Goal: Information Seeking & Learning: Learn about a topic

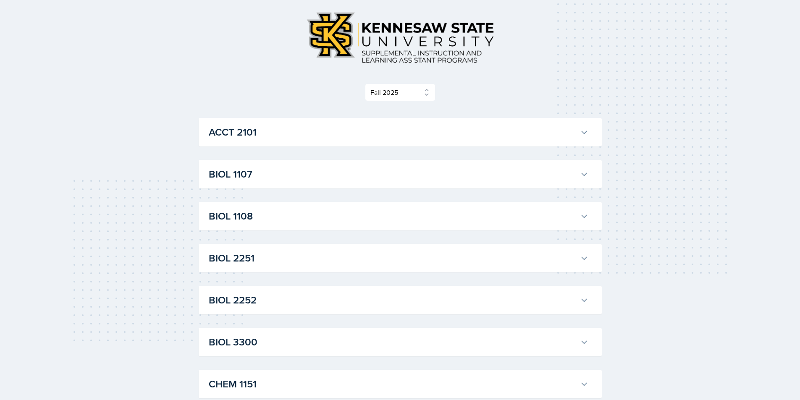
scroll to position [126, 0]
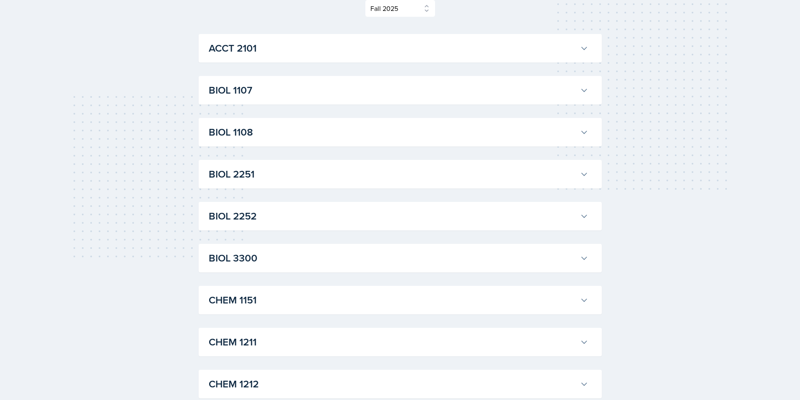
click at [276, 263] on h3 "BIOL 3300" at bounding box center [393, 258] width 368 height 15
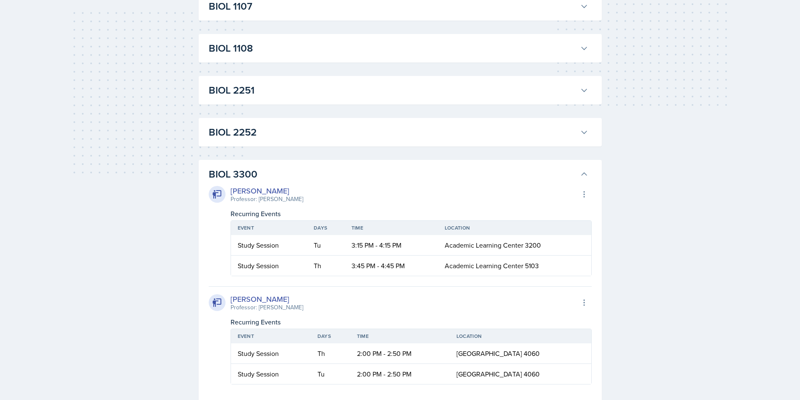
scroll to position [252, 0]
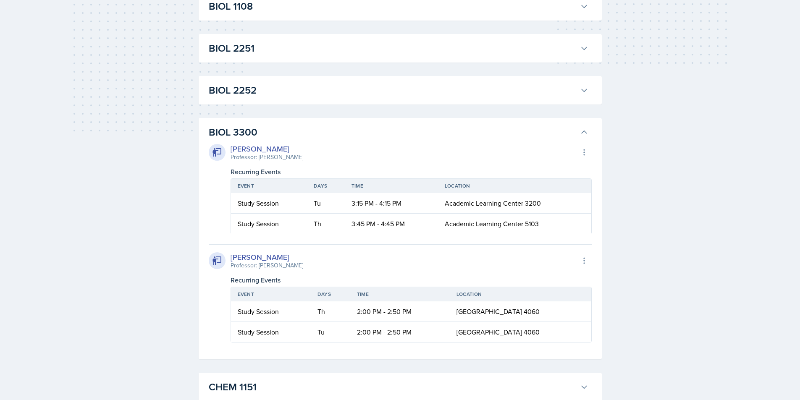
click at [260, 125] on h3 "BIOL 3300" at bounding box center [393, 132] width 368 height 15
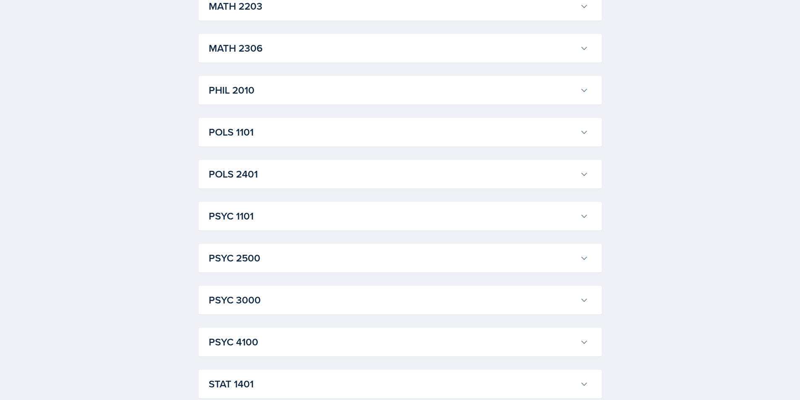
scroll to position [1101, 0]
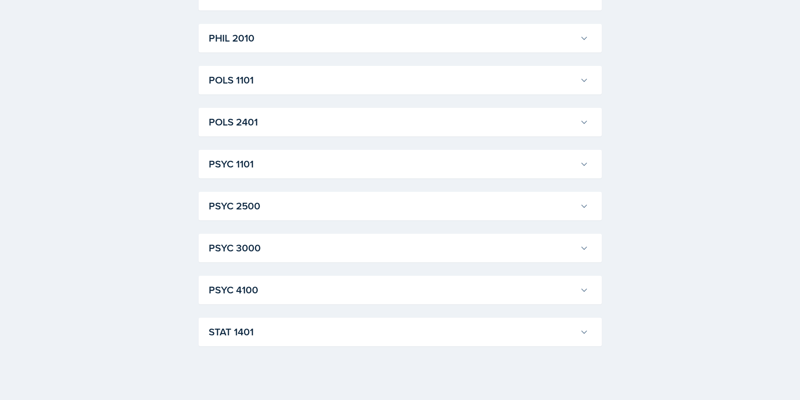
click at [309, 286] on h3 "PSYC 4100" at bounding box center [393, 289] width 368 height 15
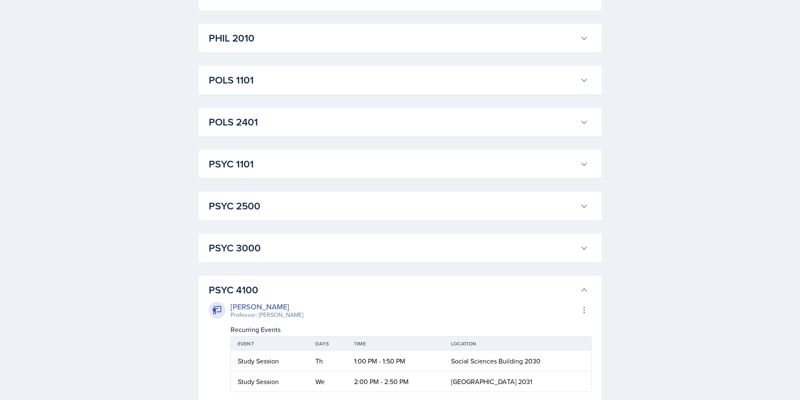
click at [290, 286] on h3 "PSYC 4100" at bounding box center [393, 289] width 368 height 15
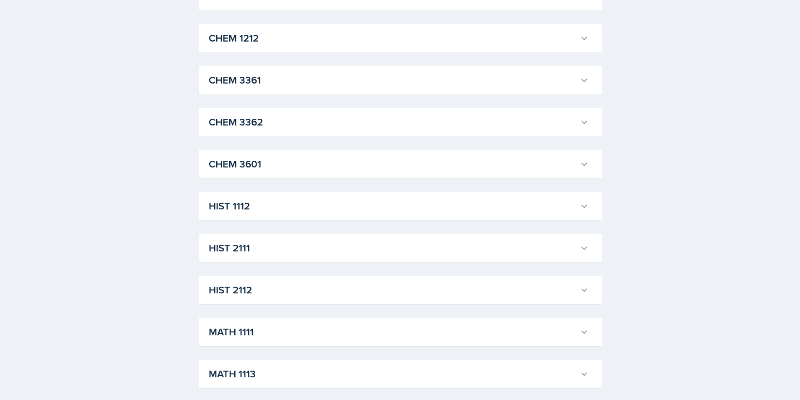
scroll to position [430, 0]
drag, startPoint x: 277, startPoint y: 116, endPoint x: 277, endPoint y: 112, distance: 4.6
click at [277, 112] on div "CHEM 3361 [PERSON_NAME] Professor: [PERSON_NAME] Export to Google Calendar Recu…" at bounding box center [400, 122] width 403 height 29
drag, startPoint x: 277, startPoint y: 112, endPoint x: 293, endPoint y: 136, distance: 28.5
click at [293, 136] on div "CHEM 3361 [PERSON_NAME] Professor: [PERSON_NAME] Export to Google Calendar Recu…" at bounding box center [400, 122] width 403 height 29
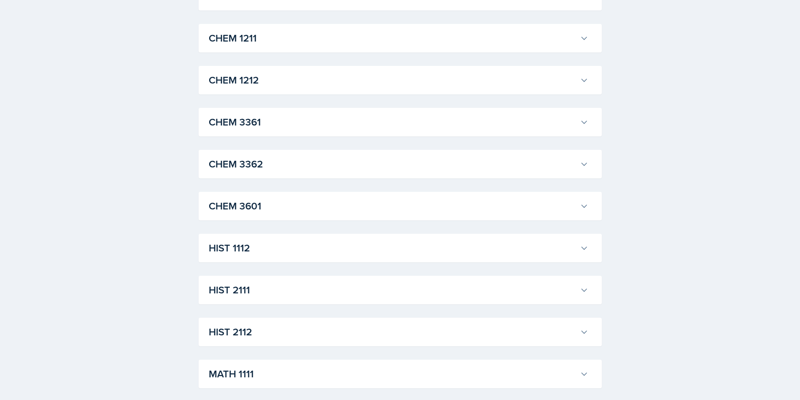
click at [293, 133] on div "CHEM 3361 [PERSON_NAME] Professor: [PERSON_NAME] Export to Google Calendar Recu…" at bounding box center [400, 122] width 403 height 29
click at [290, 125] on h3 "CHEM 3361" at bounding box center [393, 122] width 368 height 15
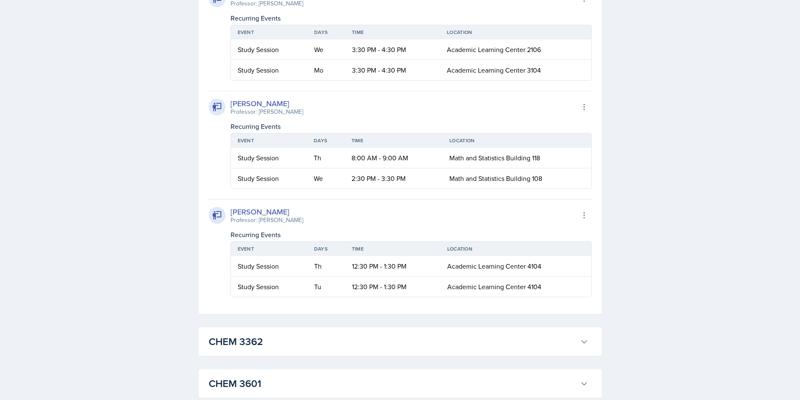
scroll to position [724, 0]
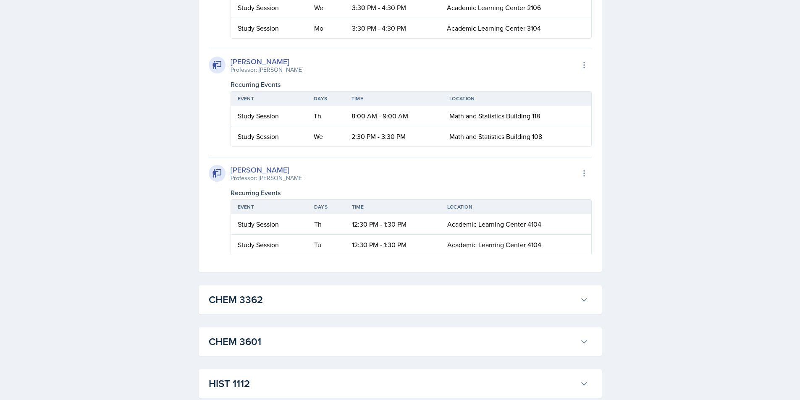
click at [298, 321] on div "ACCT 2101 [PERSON_NAME] Professor: [PERSON_NAME] Export to Google Calendar Recu…" at bounding box center [400, 294] width 403 height 1717
click at [280, 300] on h3 "CHEM 3362" at bounding box center [393, 299] width 368 height 15
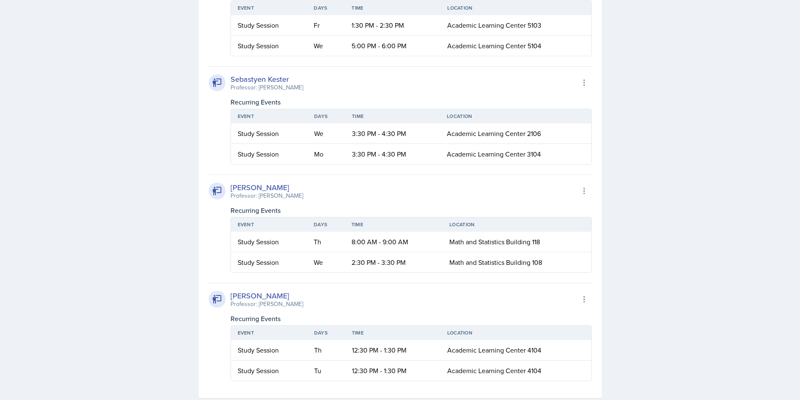
scroll to position [346, 0]
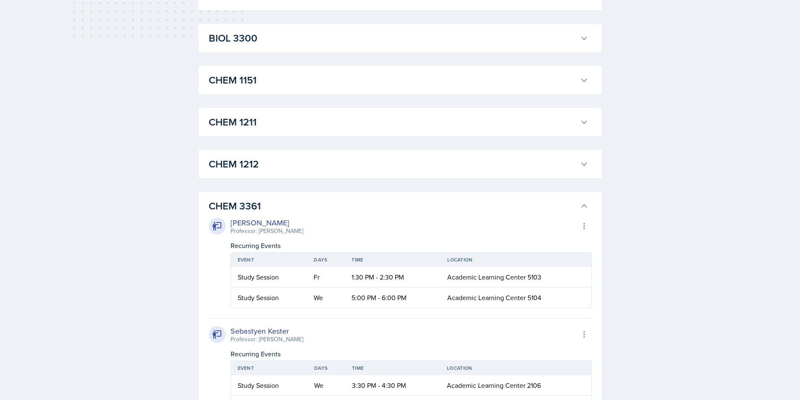
click at [278, 199] on h3 "CHEM 3361" at bounding box center [393, 206] width 368 height 15
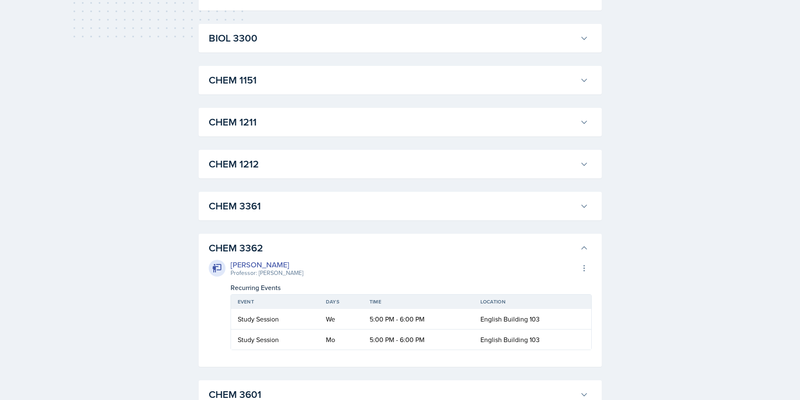
click at [293, 128] on h3 "CHEM 1211" at bounding box center [393, 122] width 368 height 15
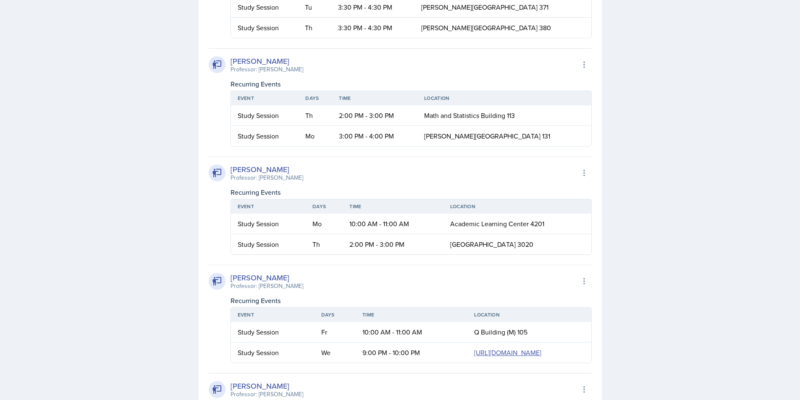
scroll to position [1101, 0]
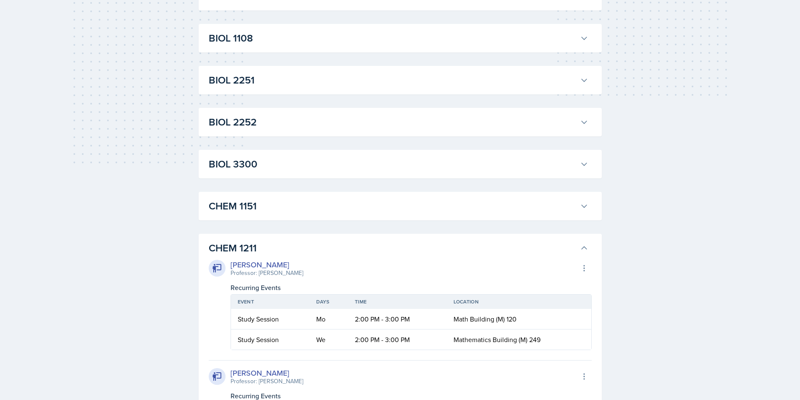
click at [271, 239] on button "CHEM 1211" at bounding box center [398, 248] width 383 height 18
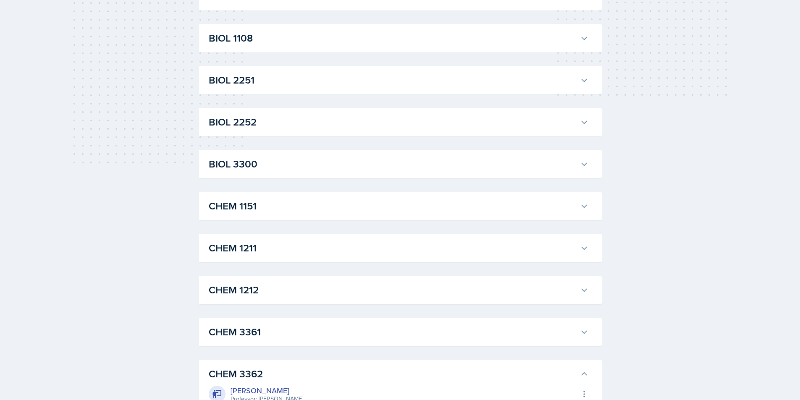
scroll to position [10, 0]
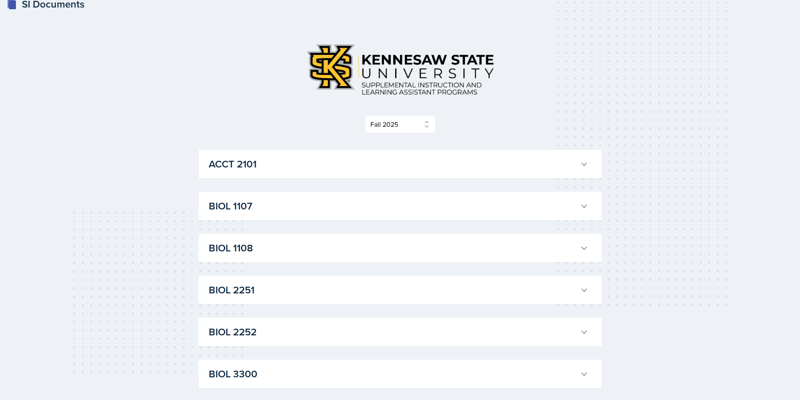
click at [247, 200] on h3 "BIOL 1107" at bounding box center [393, 206] width 368 height 15
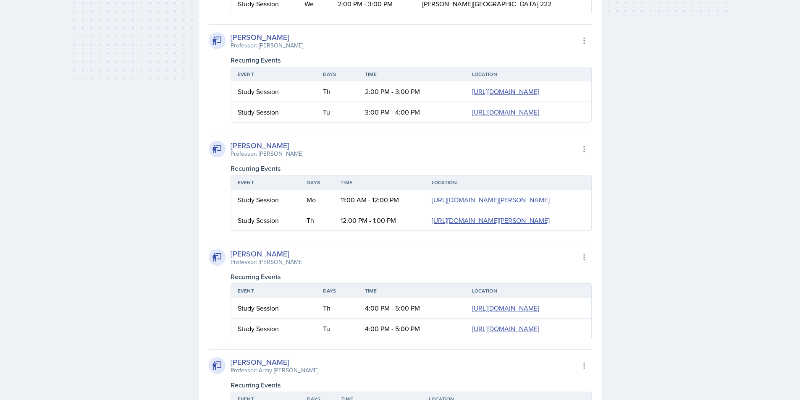
scroll to position [136, 0]
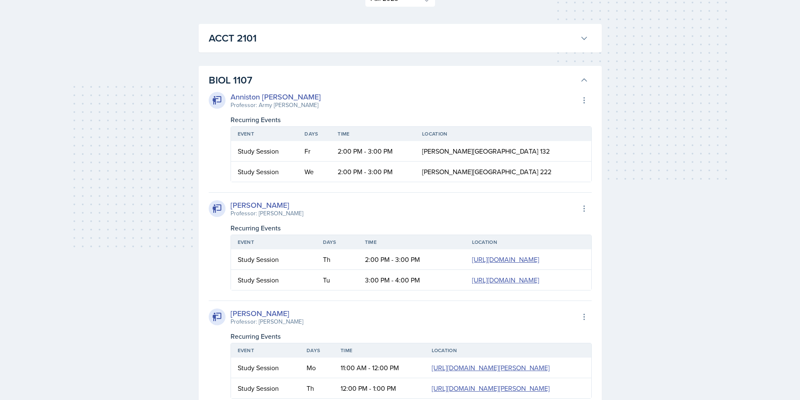
click at [272, 75] on h3 "BIOL 1107" at bounding box center [393, 80] width 368 height 15
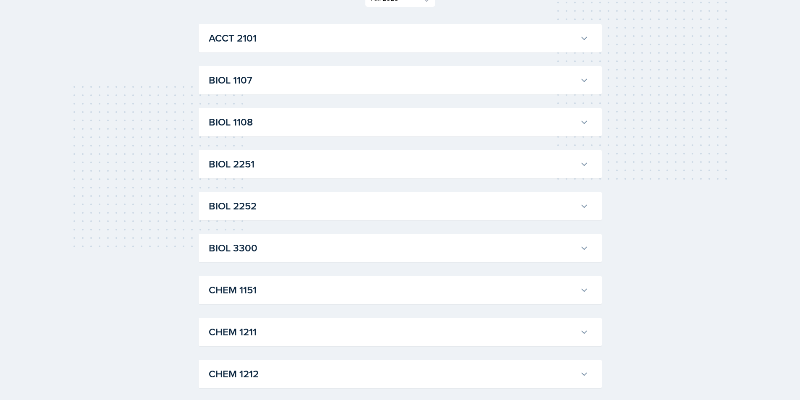
click at [260, 50] on div "ACCT 2101 [PERSON_NAME] Professor: [PERSON_NAME] Export to Google Calendar Recu…" at bounding box center [400, 38] width 403 height 29
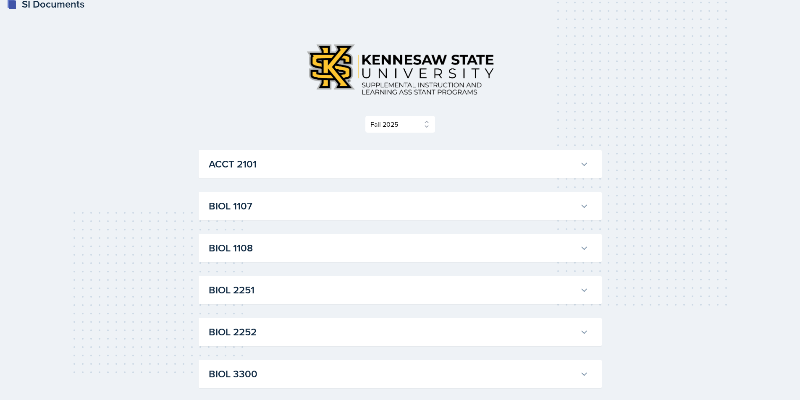
drag, startPoint x: 404, startPoint y: 131, endPoint x: 384, endPoint y: 113, distance: 26.8
click at [384, 113] on div "Select Semester Fall 2025 Summer 2025 Spring 2025 Fall 2024 Summer 2024 Spring …" at bounding box center [400, 85] width 403 height 96
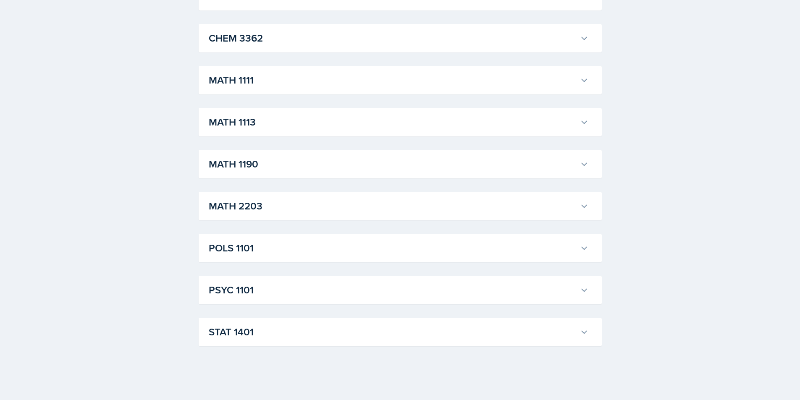
scroll to position [388, 0]
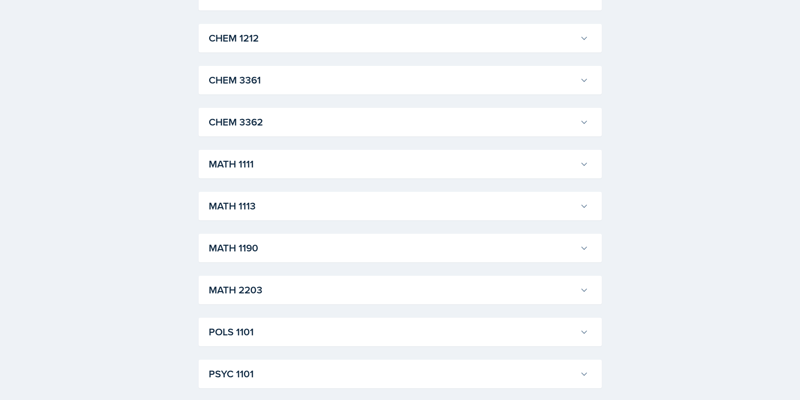
drag, startPoint x: 232, startPoint y: 86, endPoint x: 229, endPoint y: 78, distance: 9.3
click at [229, 78] on h3 "CHEM 3361" at bounding box center [393, 80] width 368 height 15
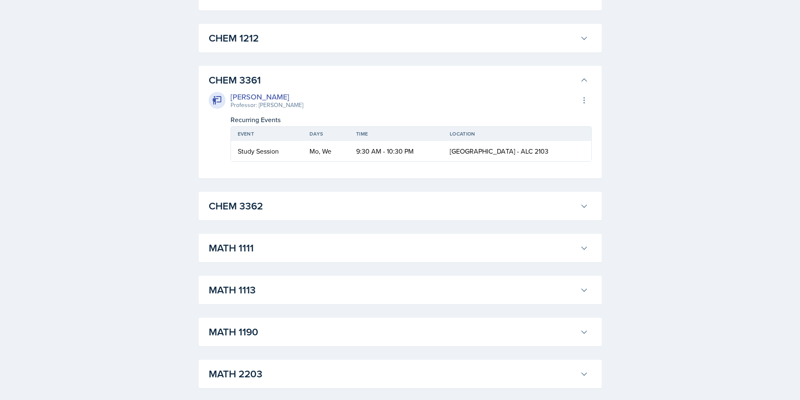
click at [229, 78] on h3 "CHEM 3361" at bounding box center [393, 80] width 368 height 15
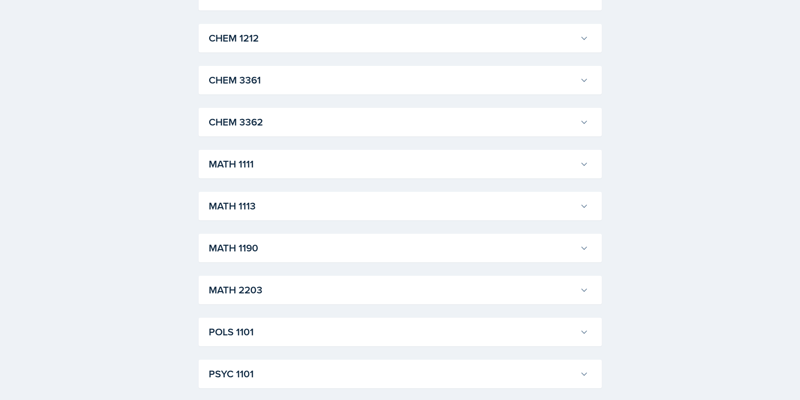
click at [251, 112] on div "CHEM 3362 [PERSON_NAME] Professor: [PERSON_NAME] Export to Google Calendar Recu…" at bounding box center [400, 122] width 403 height 29
drag, startPoint x: 251, startPoint y: 112, endPoint x: 254, endPoint y: 116, distance: 4.5
click at [254, 116] on h3 "CHEM 3362" at bounding box center [393, 122] width 368 height 15
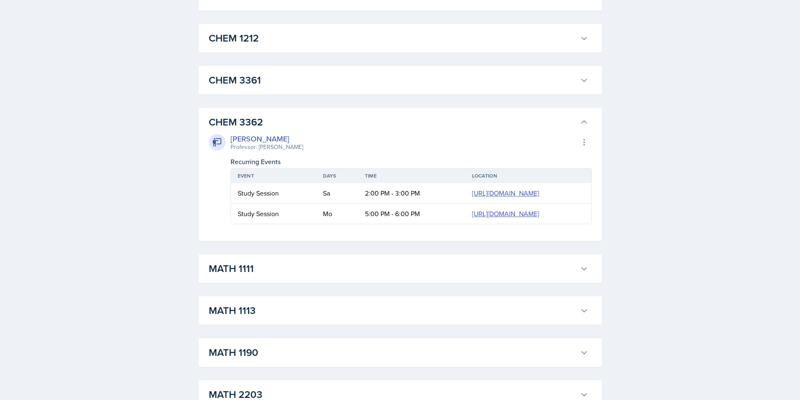
click at [254, 116] on h3 "CHEM 3362" at bounding box center [393, 122] width 368 height 15
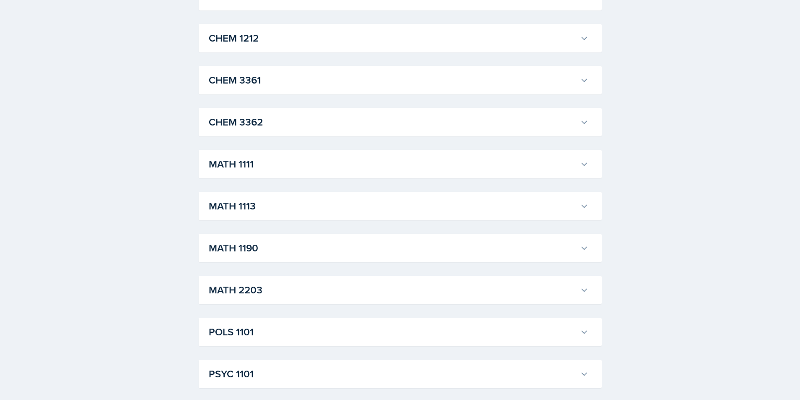
click at [233, 37] on h3 "CHEM 1212" at bounding box center [393, 38] width 368 height 15
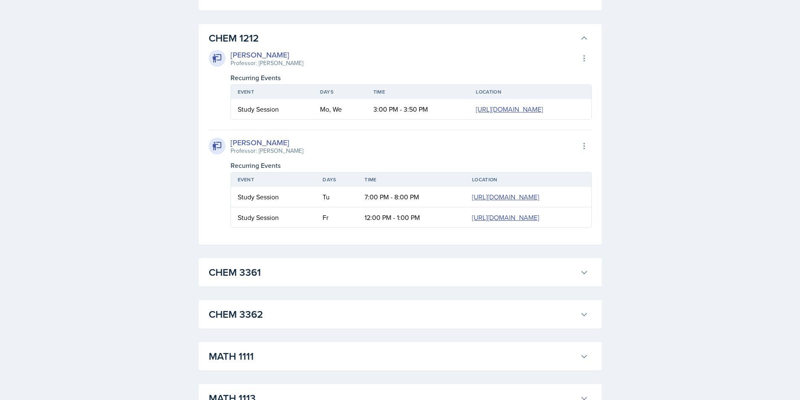
click at [233, 37] on h3 "CHEM 1212" at bounding box center [393, 38] width 368 height 15
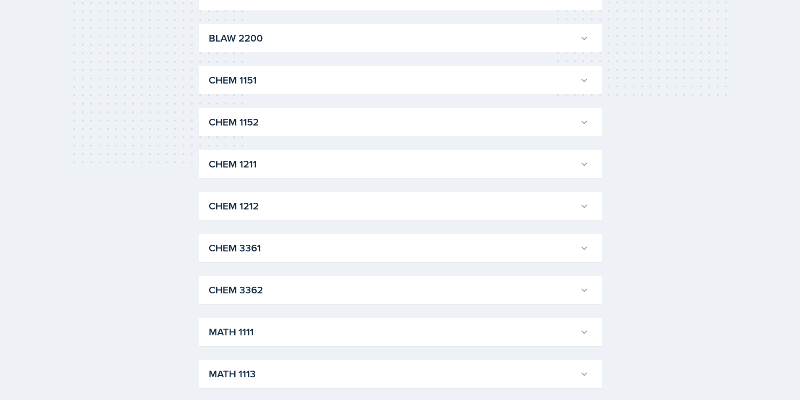
scroll to position [136, 0]
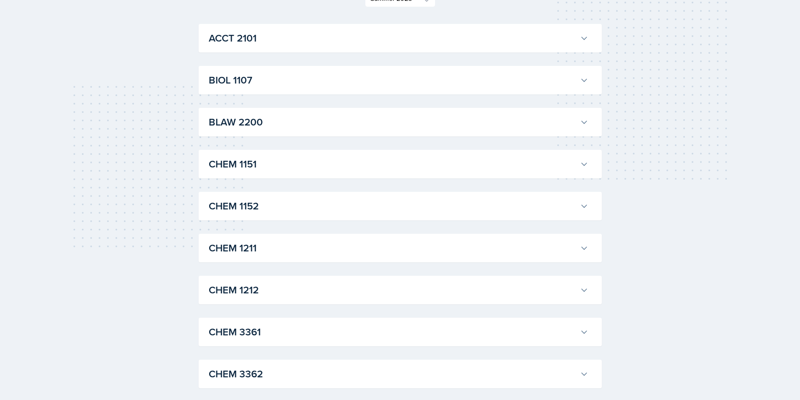
click at [254, 92] on div "BIOL 1107 [PERSON_NAME] Professor: [PERSON_NAME] Export to Google Calendar Recu…" at bounding box center [400, 80] width 403 height 29
click at [253, 83] on h3 "BIOL 1107" at bounding box center [393, 80] width 368 height 15
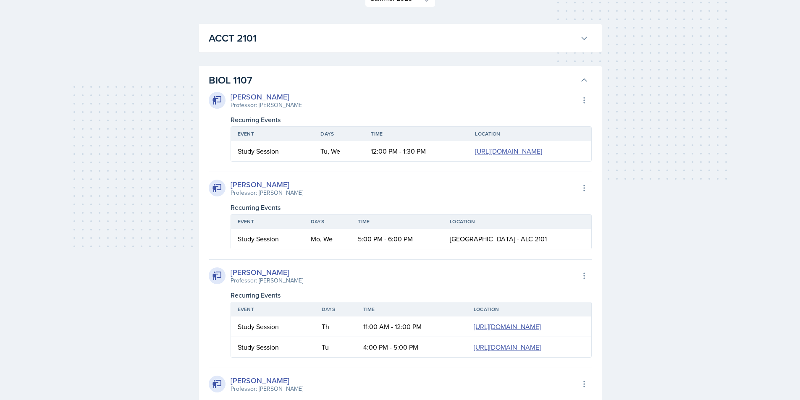
click at [259, 89] on div "[PERSON_NAME] Professor: [PERSON_NAME] Export to Google Calendar Recurring Even…" at bounding box center [400, 267] width 383 height 358
click at [260, 78] on h3 "BIOL 1107" at bounding box center [393, 80] width 368 height 15
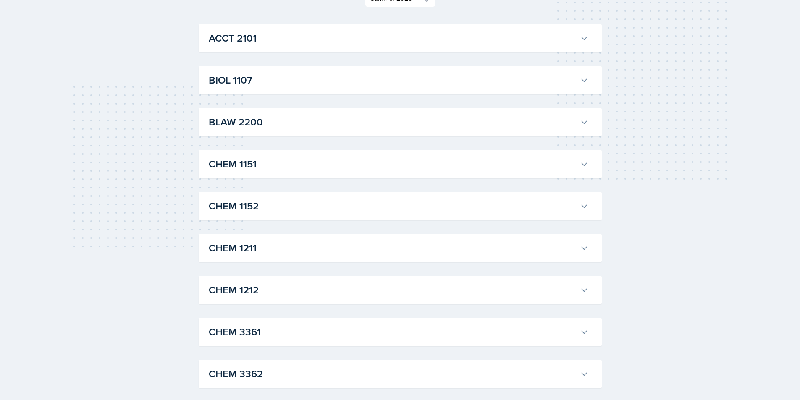
drag, startPoint x: 260, startPoint y: 44, endPoint x: 260, endPoint y: 39, distance: 5.0
click at [260, 39] on h3 "ACCT 2101" at bounding box center [393, 38] width 368 height 15
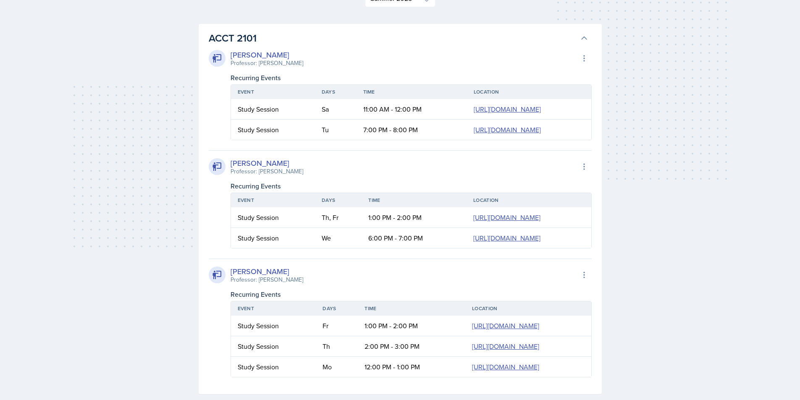
click at [260, 39] on h3 "ACCT 2101" at bounding box center [393, 38] width 368 height 15
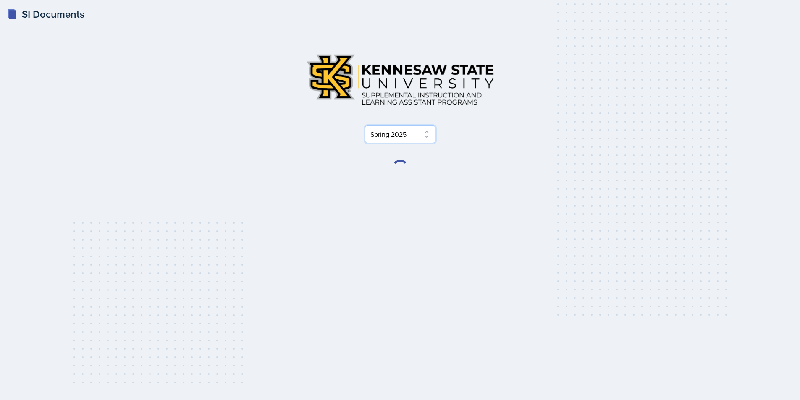
scroll to position [0, 0]
select select "2bed604d-1099-4043-b1bc-2365e8740244"
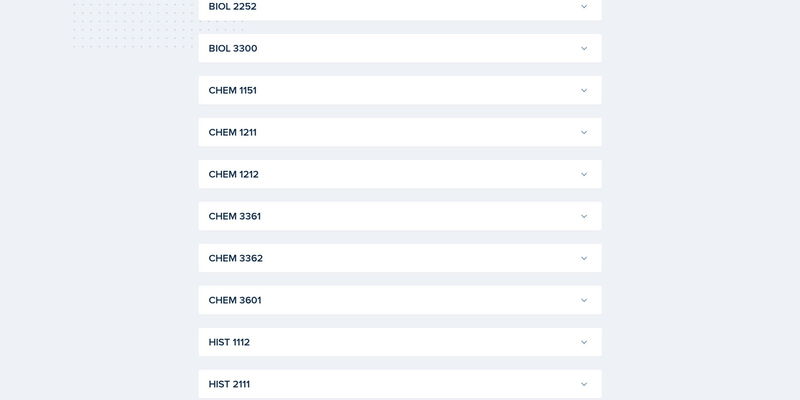
scroll to position [378, 0]
click at [278, 262] on h3 "CHEM 3601" at bounding box center [393, 258] width 368 height 15
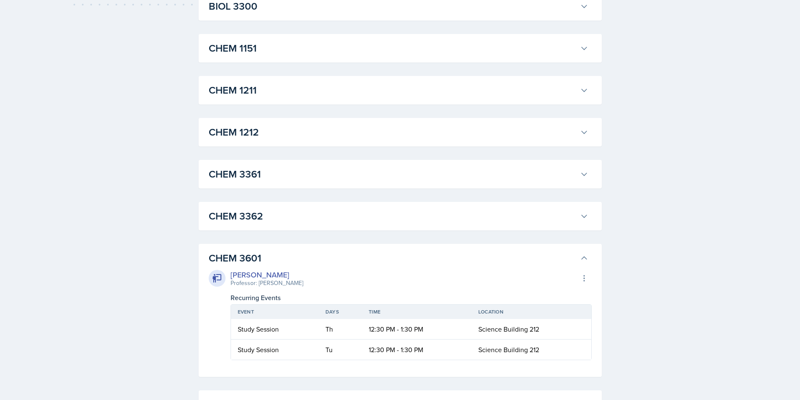
click at [277, 258] on h3 "CHEM 3601" at bounding box center [393, 258] width 368 height 15
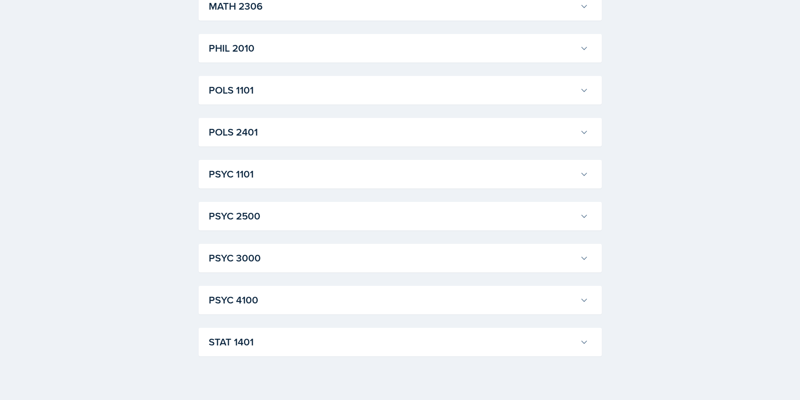
scroll to position [1101, 0]
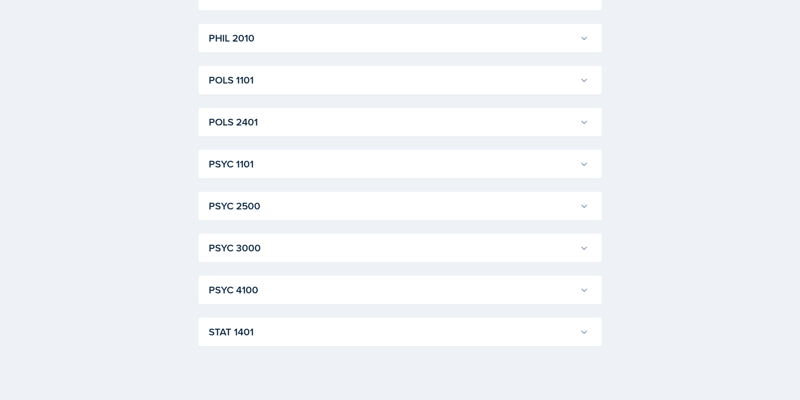
click at [251, 127] on h3 "POLS 2401" at bounding box center [393, 122] width 368 height 15
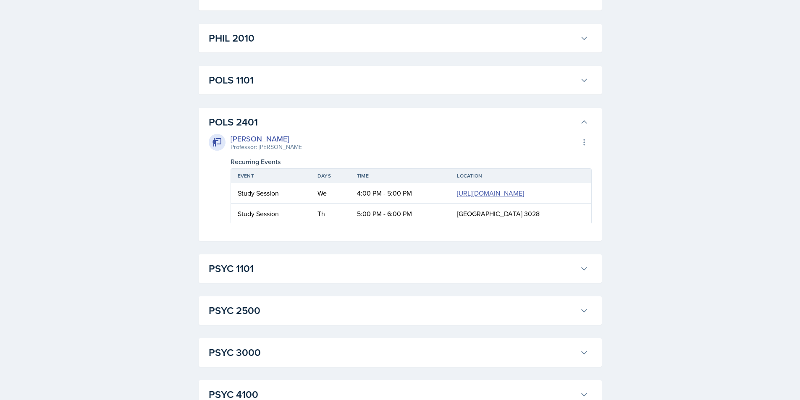
drag, startPoint x: 249, startPoint y: 71, endPoint x: 250, endPoint y: 57, distance: 14.3
click at [258, 73] on h3 "POLS 1101" at bounding box center [393, 80] width 368 height 15
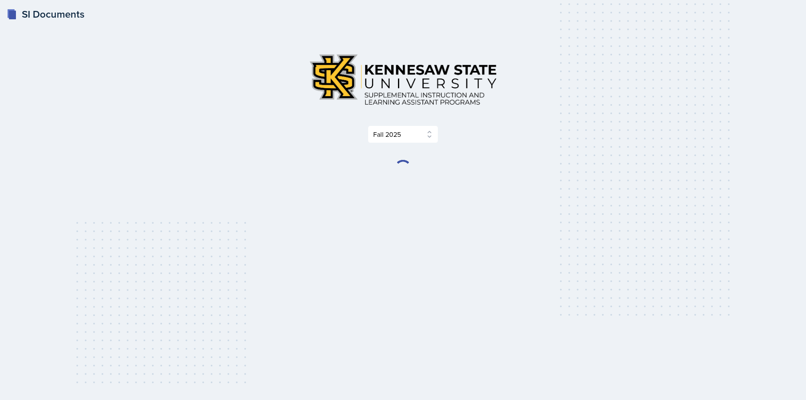
select select "2bed604d-1099-4043-b1bc-2365e8740244"
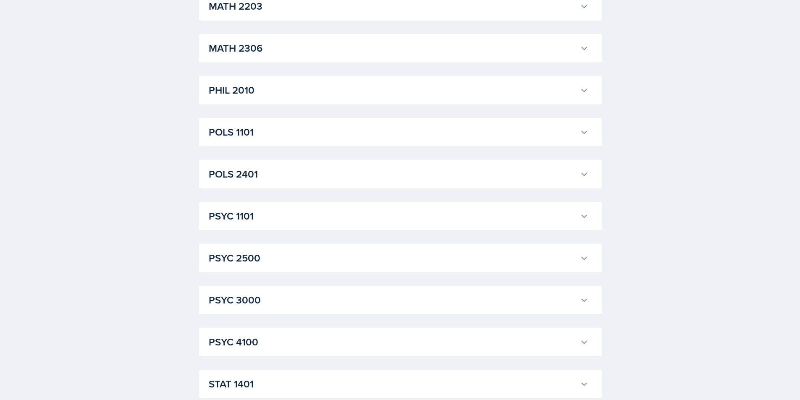
scroll to position [1101, 0]
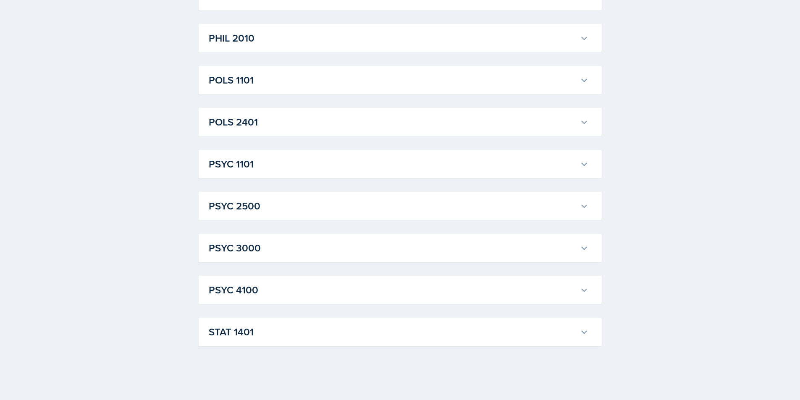
click at [259, 288] on h3 "PSYC 4100" at bounding box center [393, 289] width 368 height 15
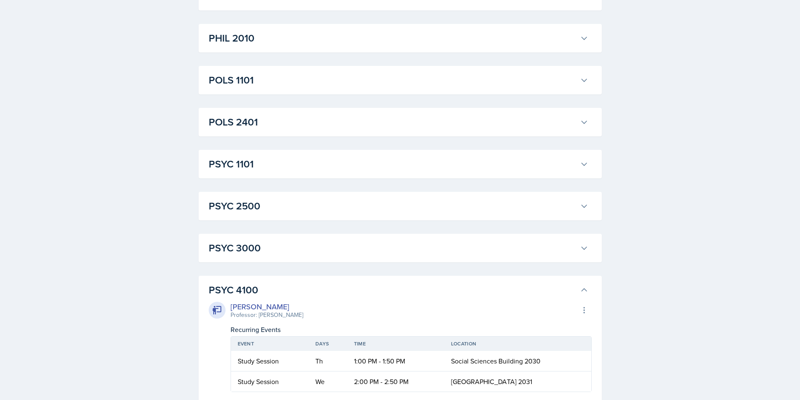
click at [271, 287] on h3 "PSYC 4100" at bounding box center [393, 289] width 368 height 15
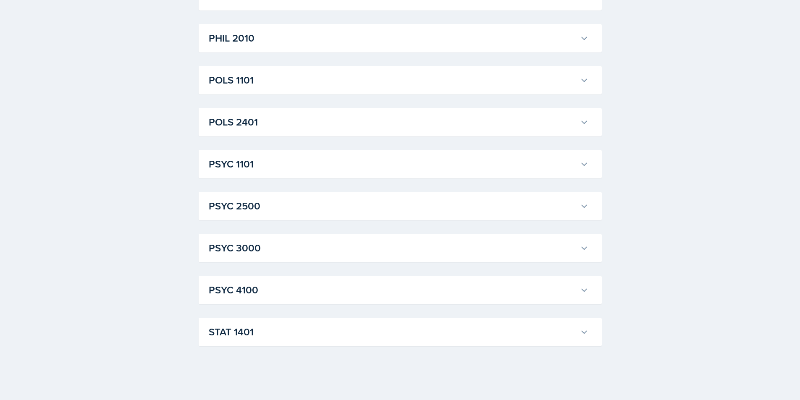
scroll to position [1017, 0]
